Goal: Task Accomplishment & Management: Manage account settings

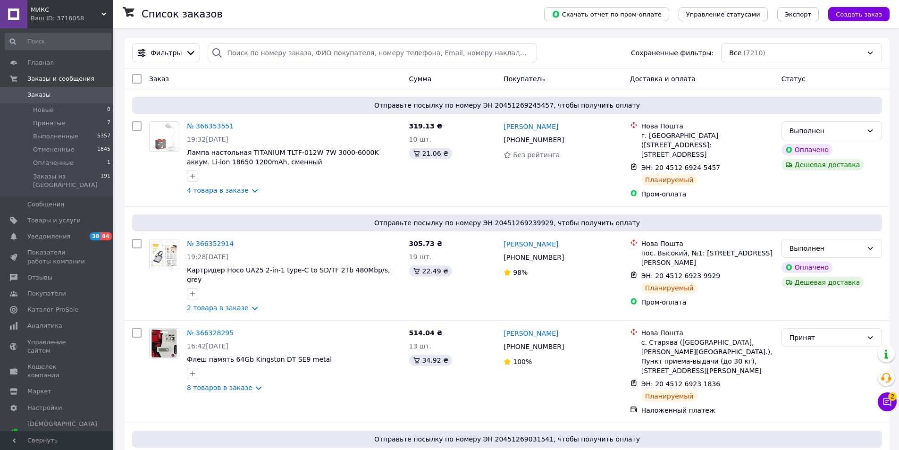
click at [85, 99] on span "Заказы" at bounding box center [57, 95] width 60 height 8
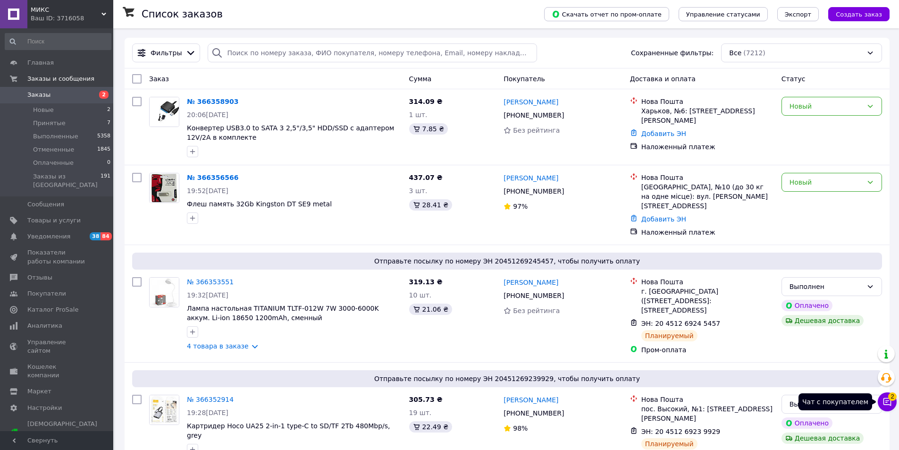
click at [890, 404] on icon at bounding box center [887, 402] width 8 height 8
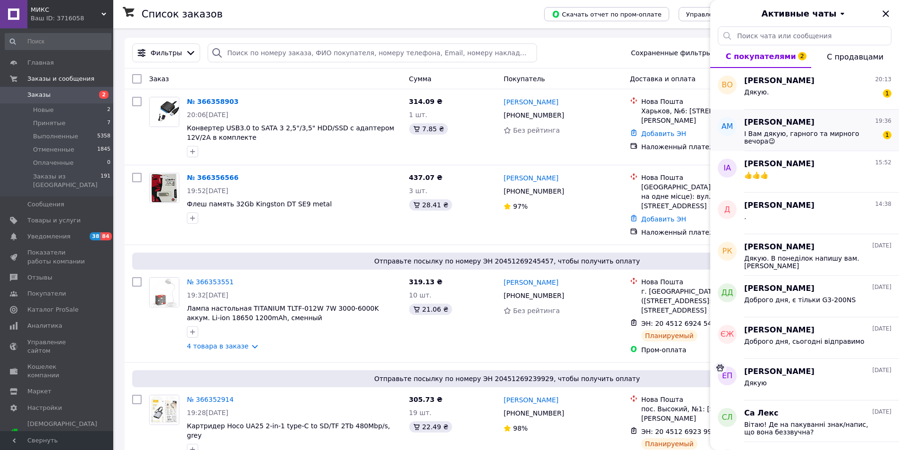
click at [792, 135] on span "І Вам дякую, гарного та мирного вечора😉" at bounding box center [811, 137] width 134 height 15
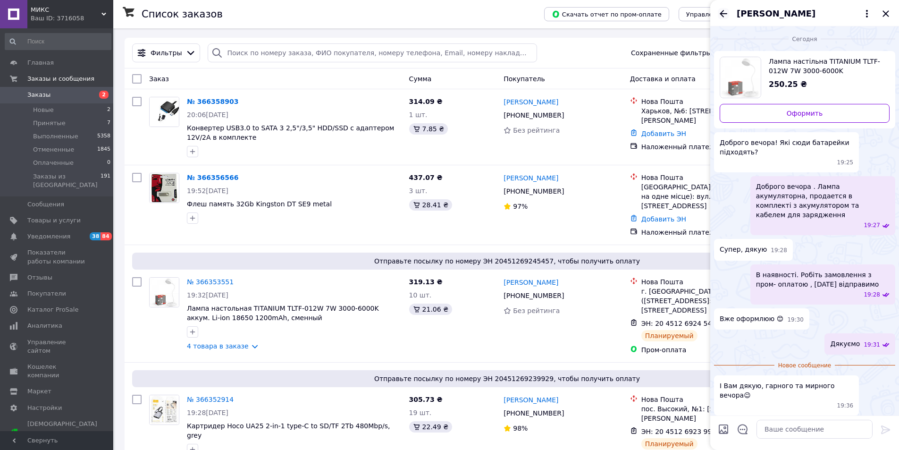
click at [722, 15] on icon "Назад" at bounding box center [723, 13] width 11 height 11
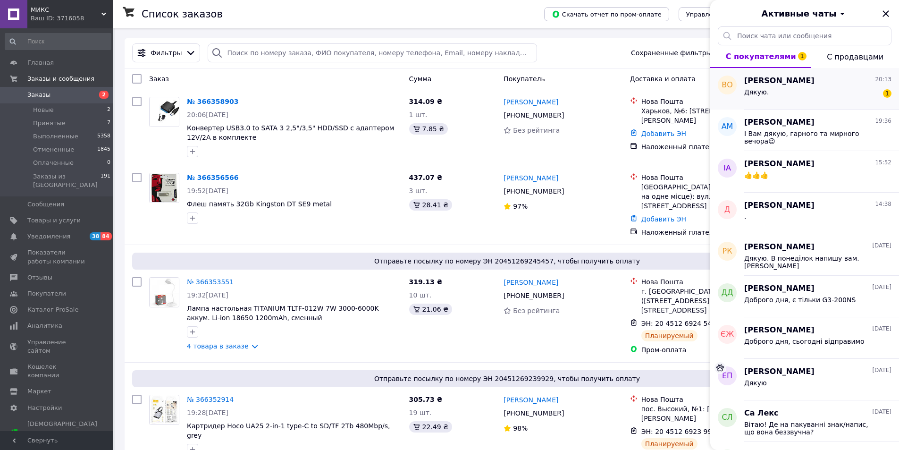
click at [792, 87] on div "Дякую. 1" at bounding box center [817, 93] width 147 height 15
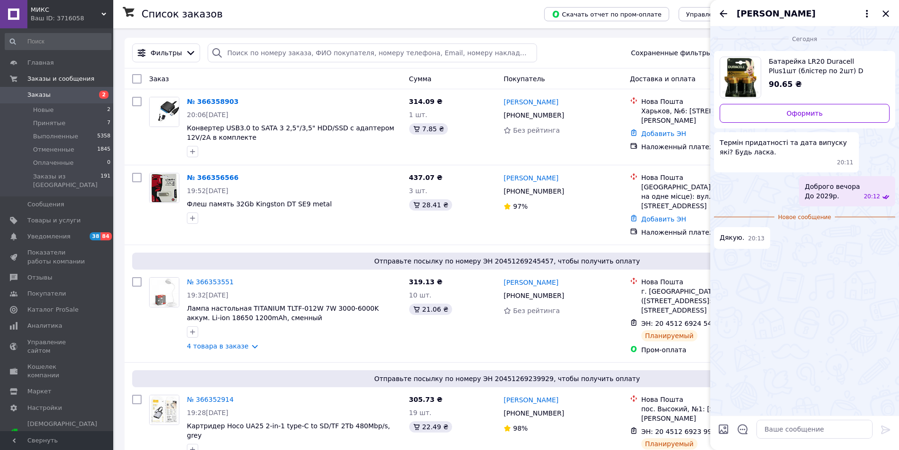
click at [723, 14] on icon "Назад" at bounding box center [723, 13] width 11 height 11
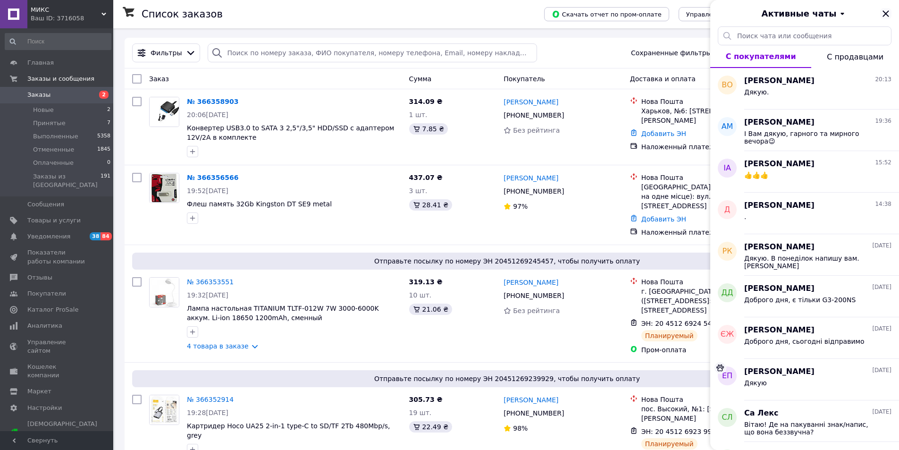
click at [886, 14] on icon "Закрыть" at bounding box center [885, 13] width 6 height 6
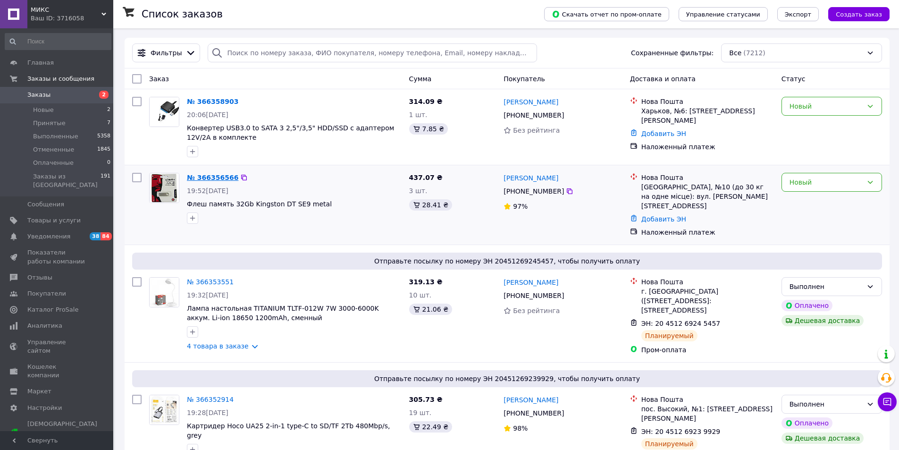
click at [213, 179] on link "№ 366356566" at bounding box center [212, 178] width 51 height 8
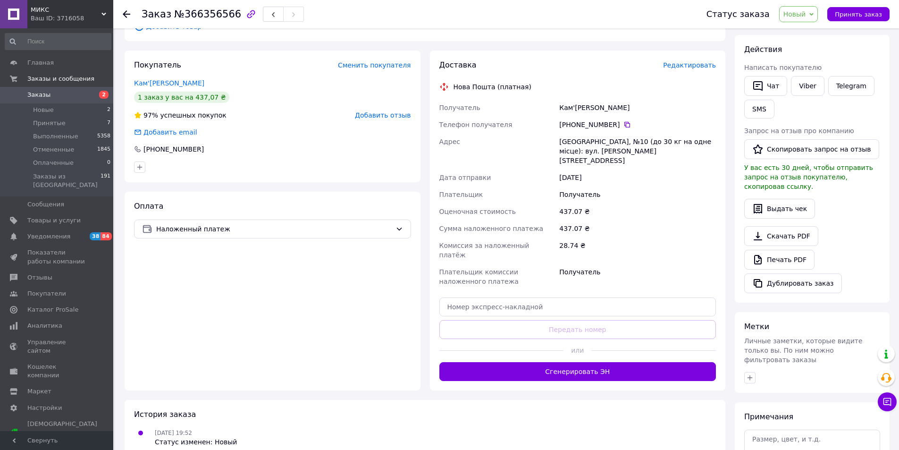
scroll to position [189, 0]
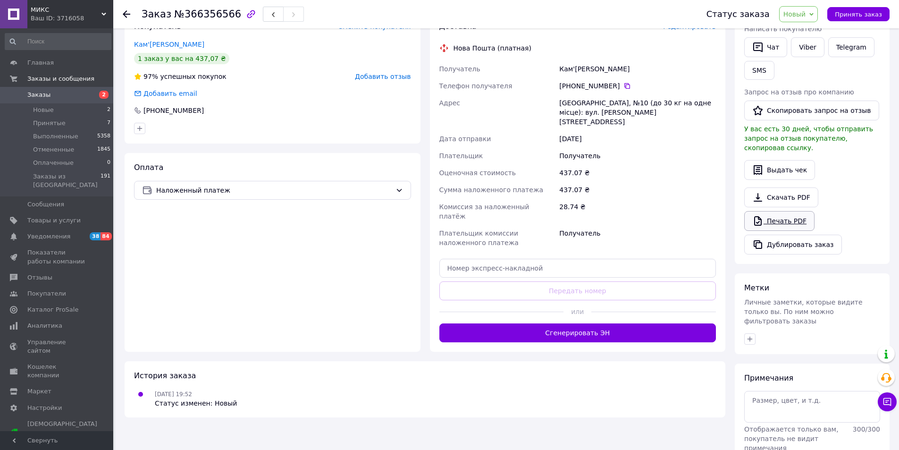
click at [791, 213] on link "Печать PDF" at bounding box center [779, 221] width 70 height 20
click at [859, 16] on span "Принять заказ" at bounding box center [858, 14] width 47 height 7
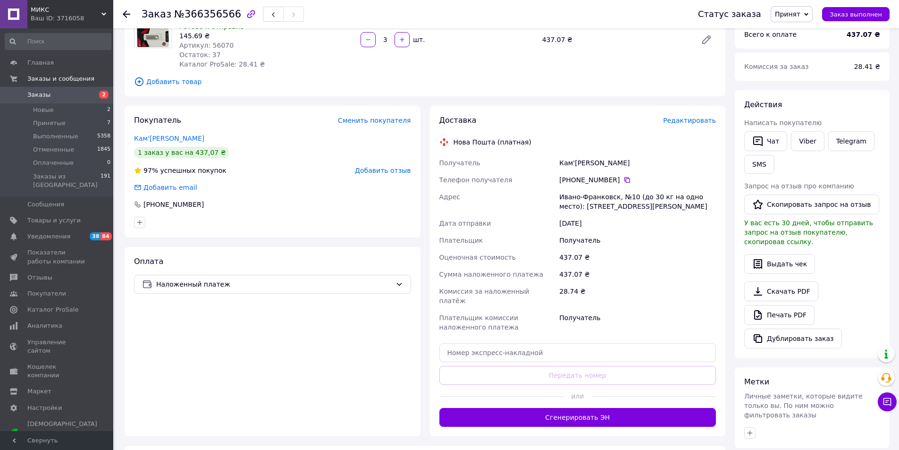
scroll to position [94, 0]
click at [166, 139] on link "Кам'янецький Василь" at bounding box center [169, 139] width 70 height 8
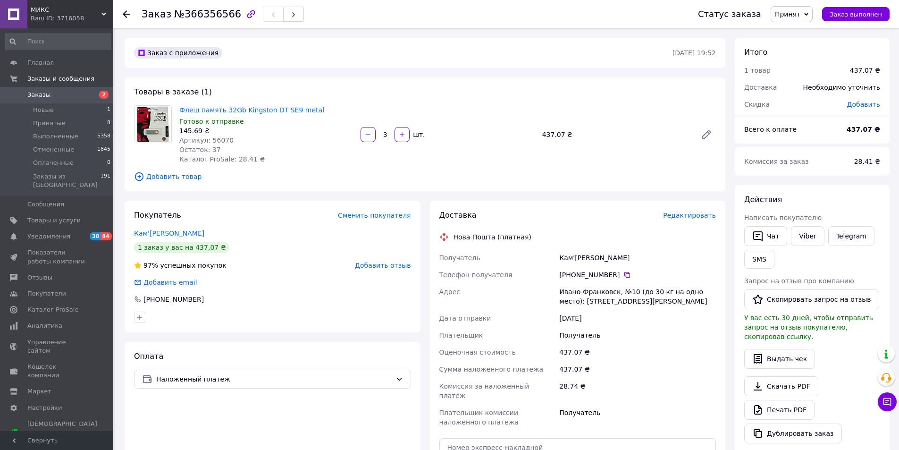
click at [33, 97] on span "Заказы" at bounding box center [38, 95] width 23 height 8
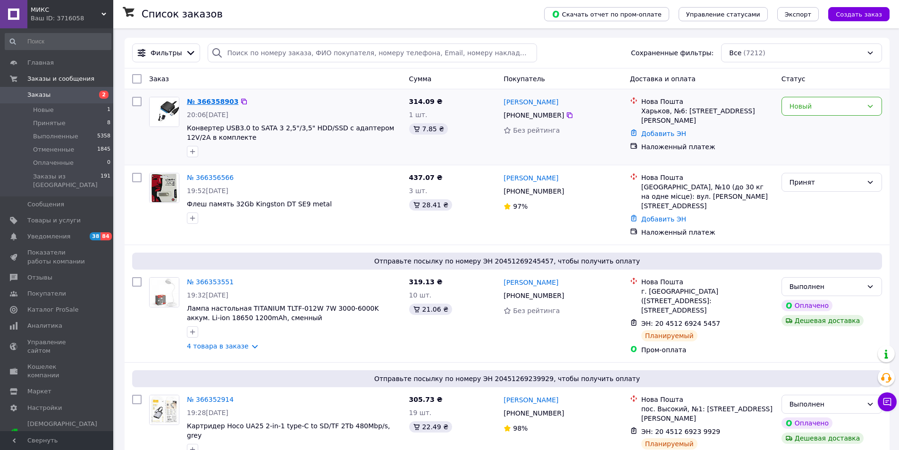
click at [214, 101] on link "№ 366358903" at bounding box center [212, 102] width 51 height 8
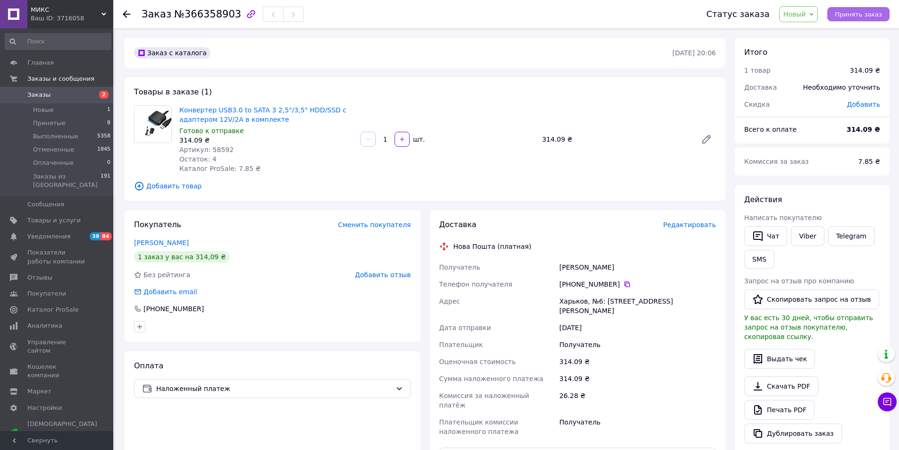
click at [876, 16] on span "Принять заказ" at bounding box center [858, 14] width 47 height 7
click at [784, 403] on link "Печать PDF" at bounding box center [779, 410] width 70 height 20
click at [163, 243] on link "Фєдосєєв Валентин" at bounding box center [161, 243] width 55 height 8
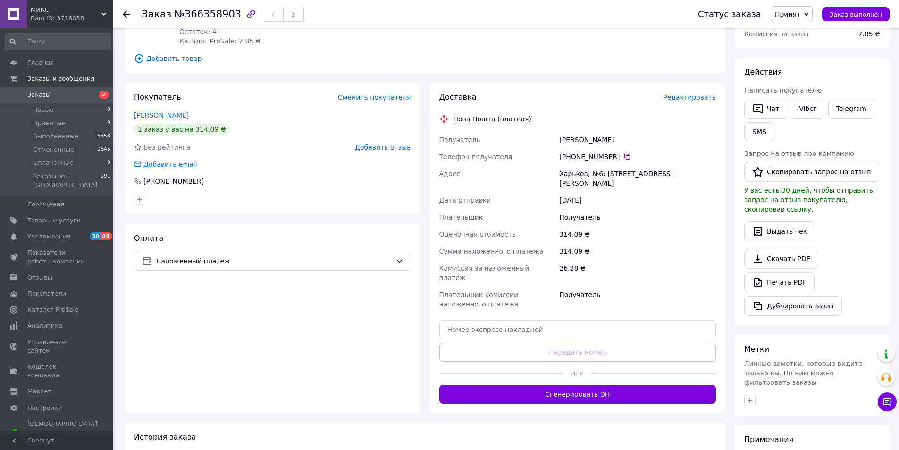
scroll to position [142, 0]
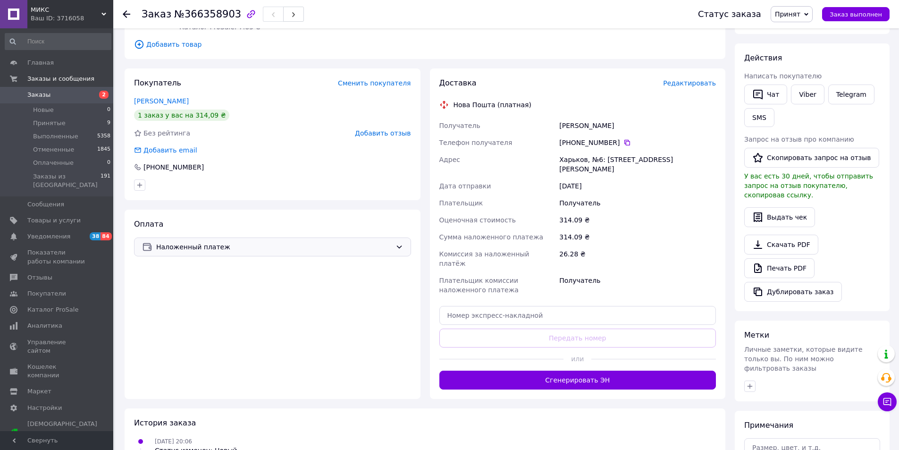
click at [310, 252] on div "Наложенный платеж" at bounding box center [272, 246] width 277 height 19
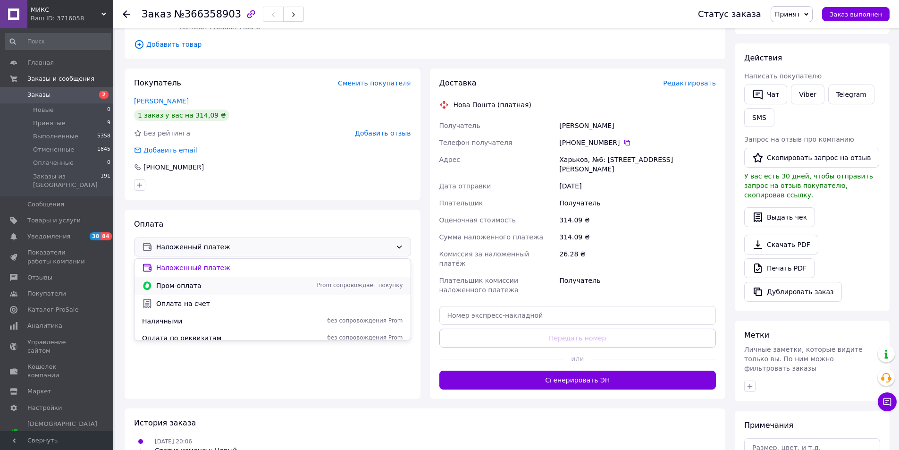
click at [192, 288] on span "Пром-оплата" at bounding box center [226, 285] width 141 height 9
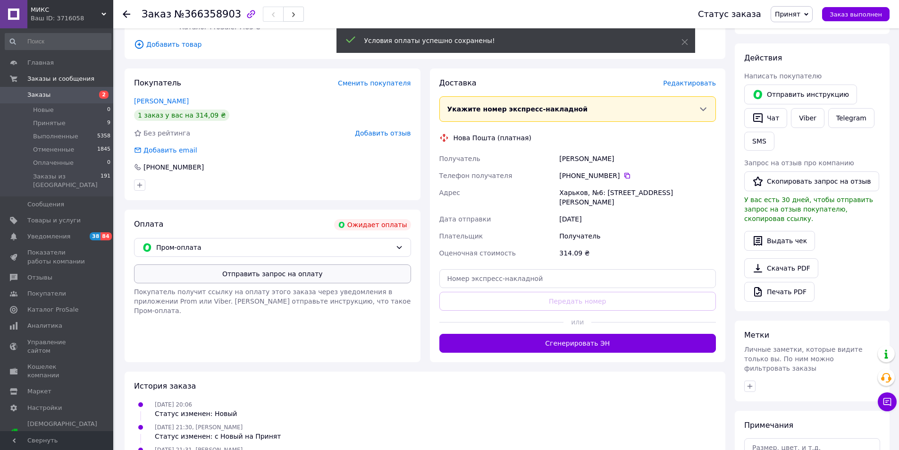
click at [229, 275] on button "Отправить запрос на оплату" at bounding box center [272, 273] width 277 height 19
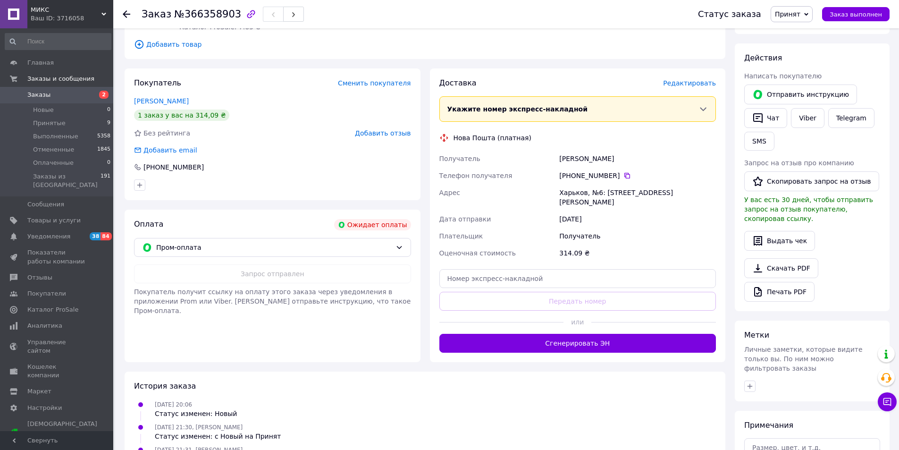
click at [36, 97] on span "Заказы" at bounding box center [38, 95] width 23 height 8
